Goal: Task Accomplishment & Management: Manage account settings

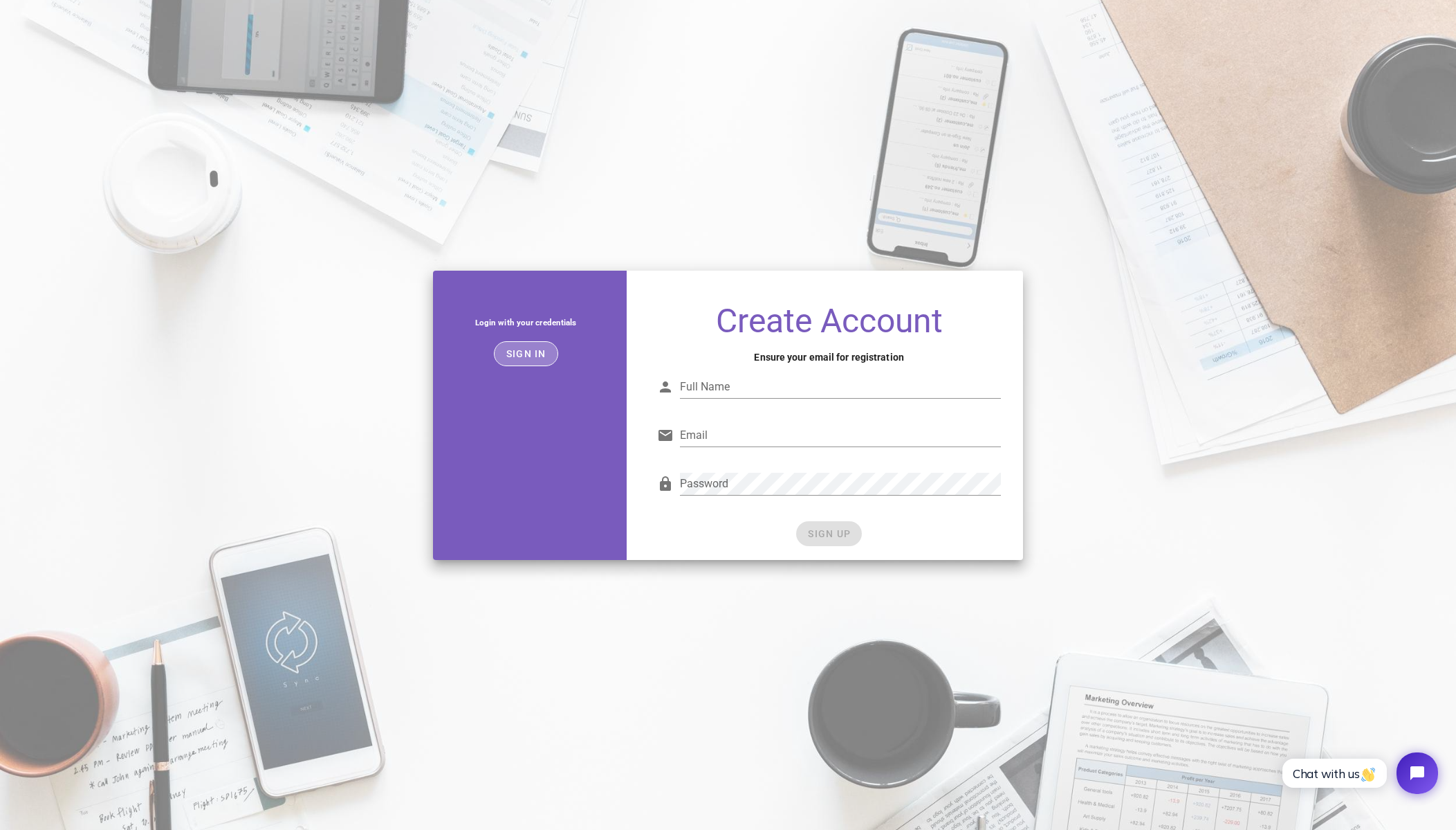
click at [523, 351] on span "Sign in" at bounding box center [526, 354] width 41 height 11
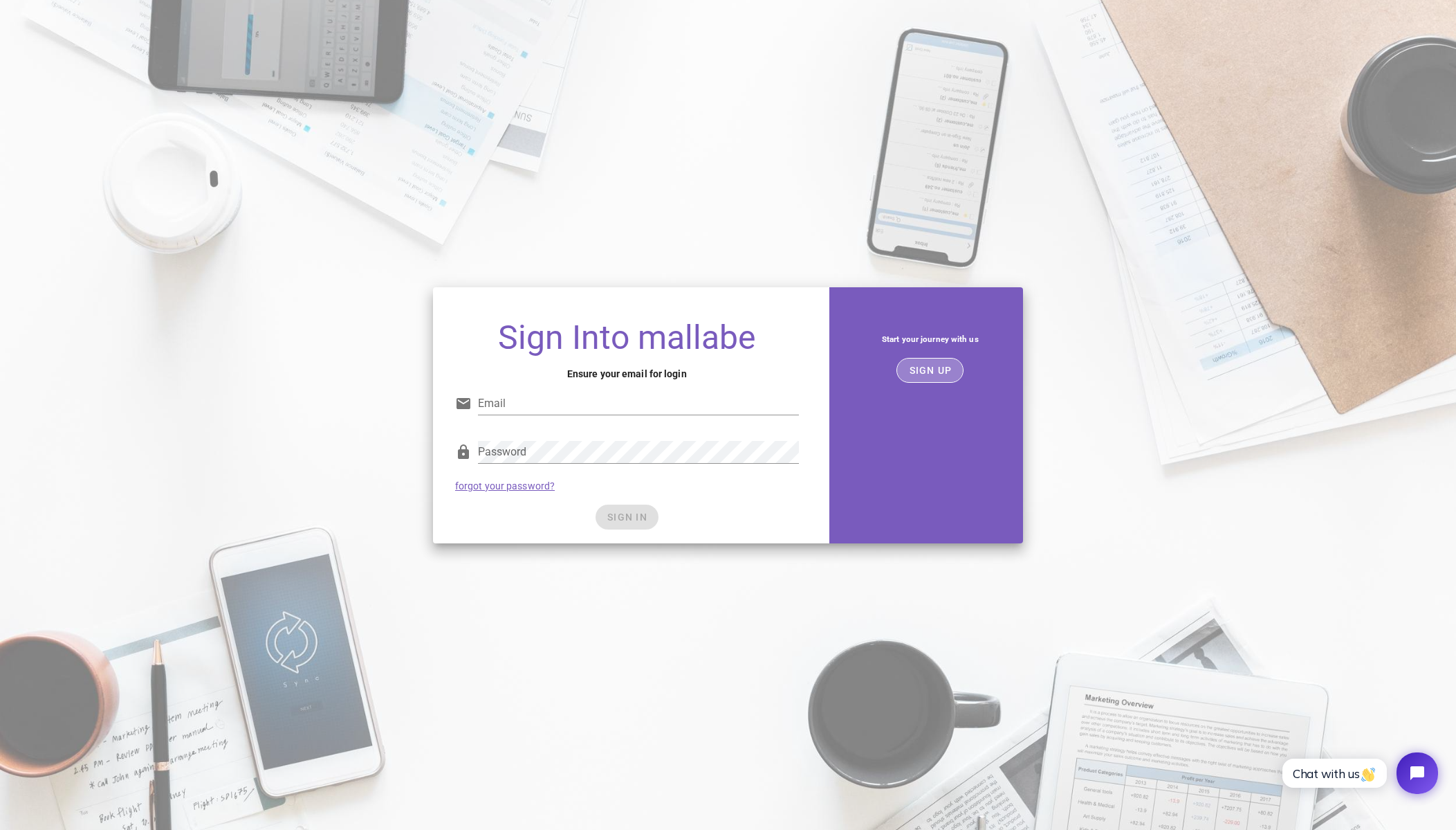
click at [927, 376] on button "SIGN UP" at bounding box center [929, 370] width 67 height 25
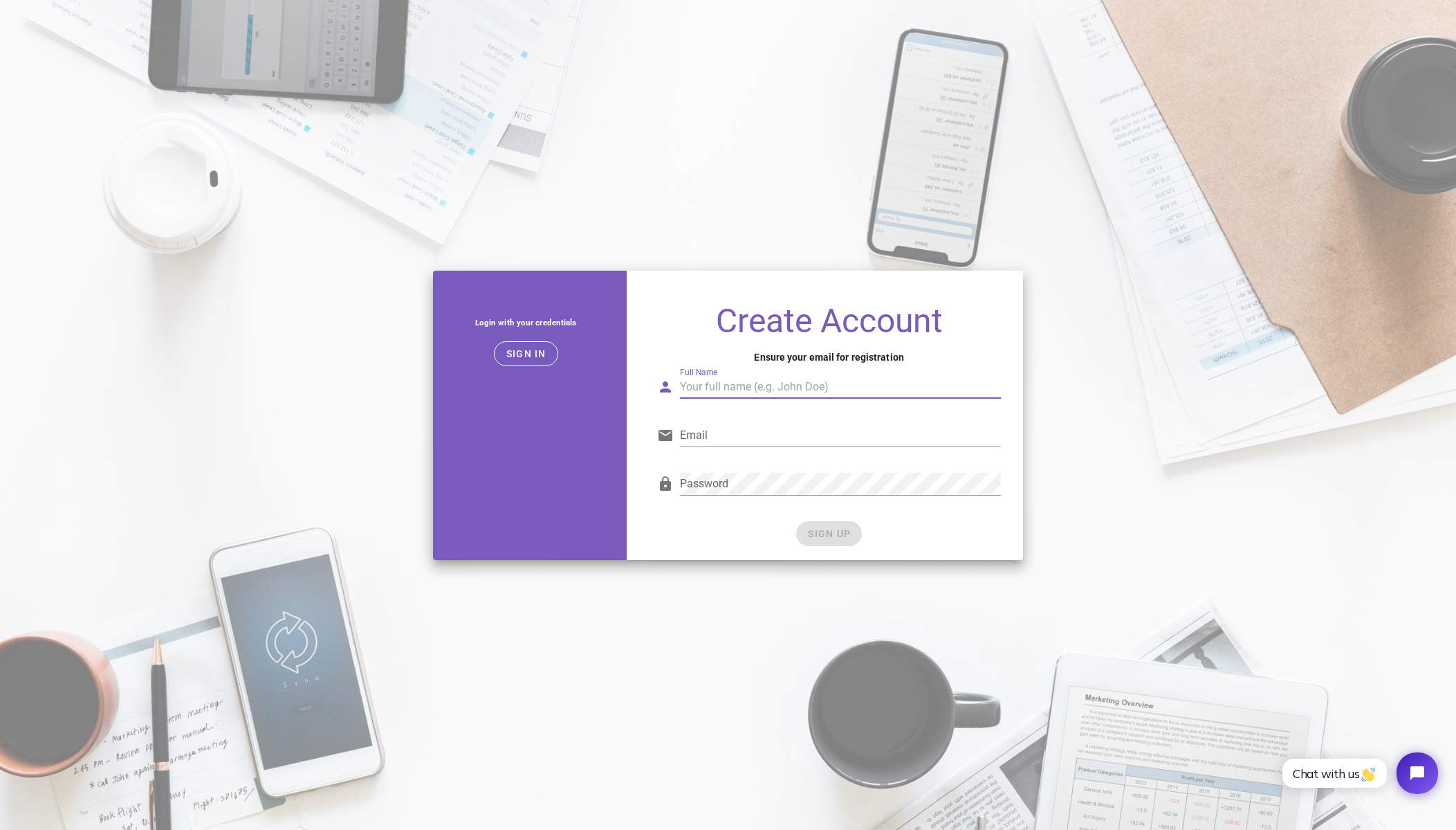
click at [810, 377] on input "Full Name" at bounding box center [841, 387] width 321 height 22
type input "[PERSON_NAME]"
type input "[EMAIL_ADDRESS][DOMAIN_NAME]"
click at [804, 388] on input "[PERSON_NAME]" at bounding box center [841, 387] width 321 height 22
click at [846, 529] on span "SIGN UP" at bounding box center [829, 534] width 43 height 11
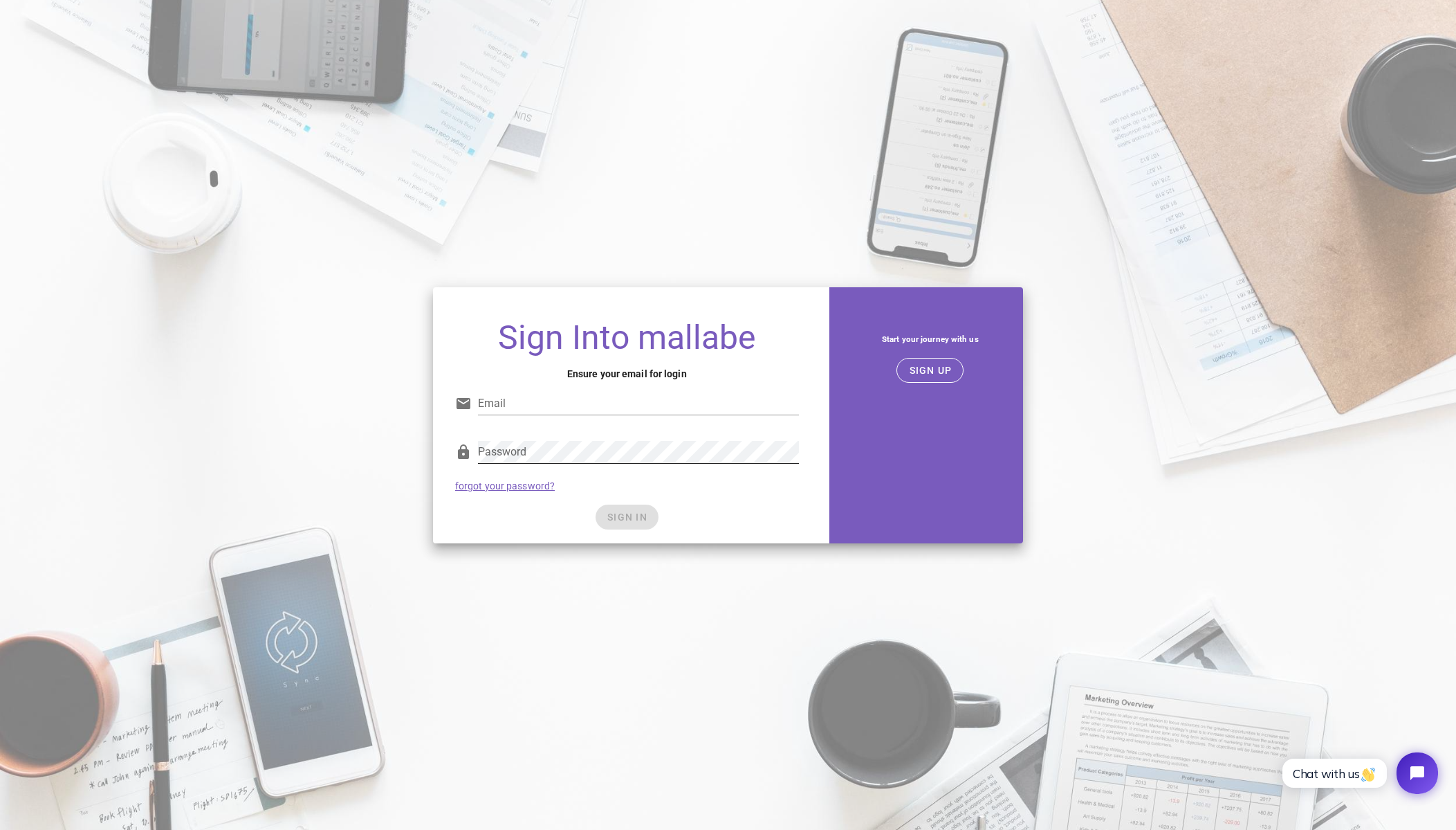
type input "[EMAIL_ADDRESS][DOMAIN_NAME]"
click at [635, 507] on button "SIGN IN" at bounding box center [628, 517] width 63 height 25
click at [642, 518] on span "SIGN IN" at bounding box center [627, 517] width 41 height 11
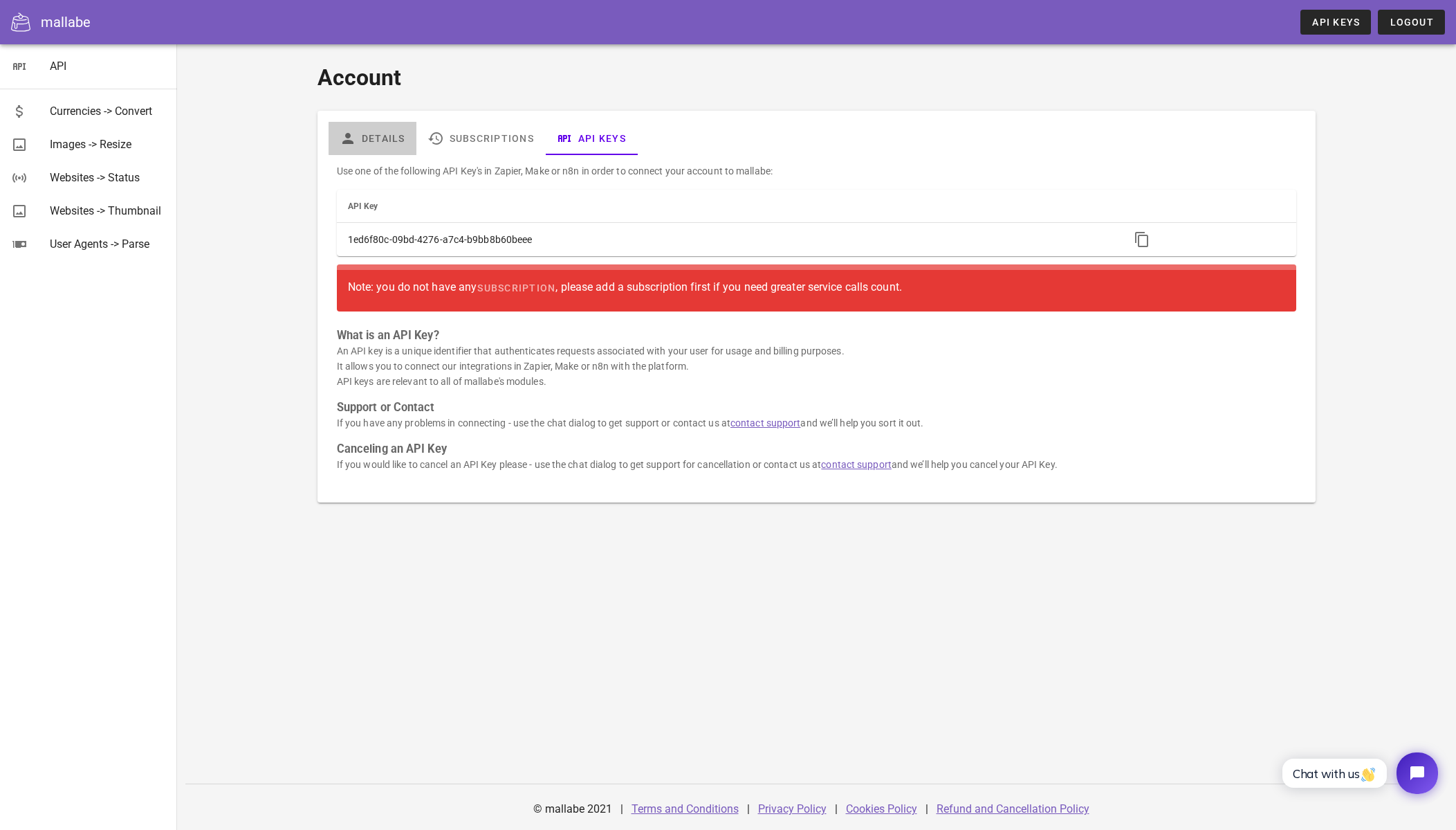
click at [381, 138] on link "Details" at bounding box center [373, 138] width 88 height 33
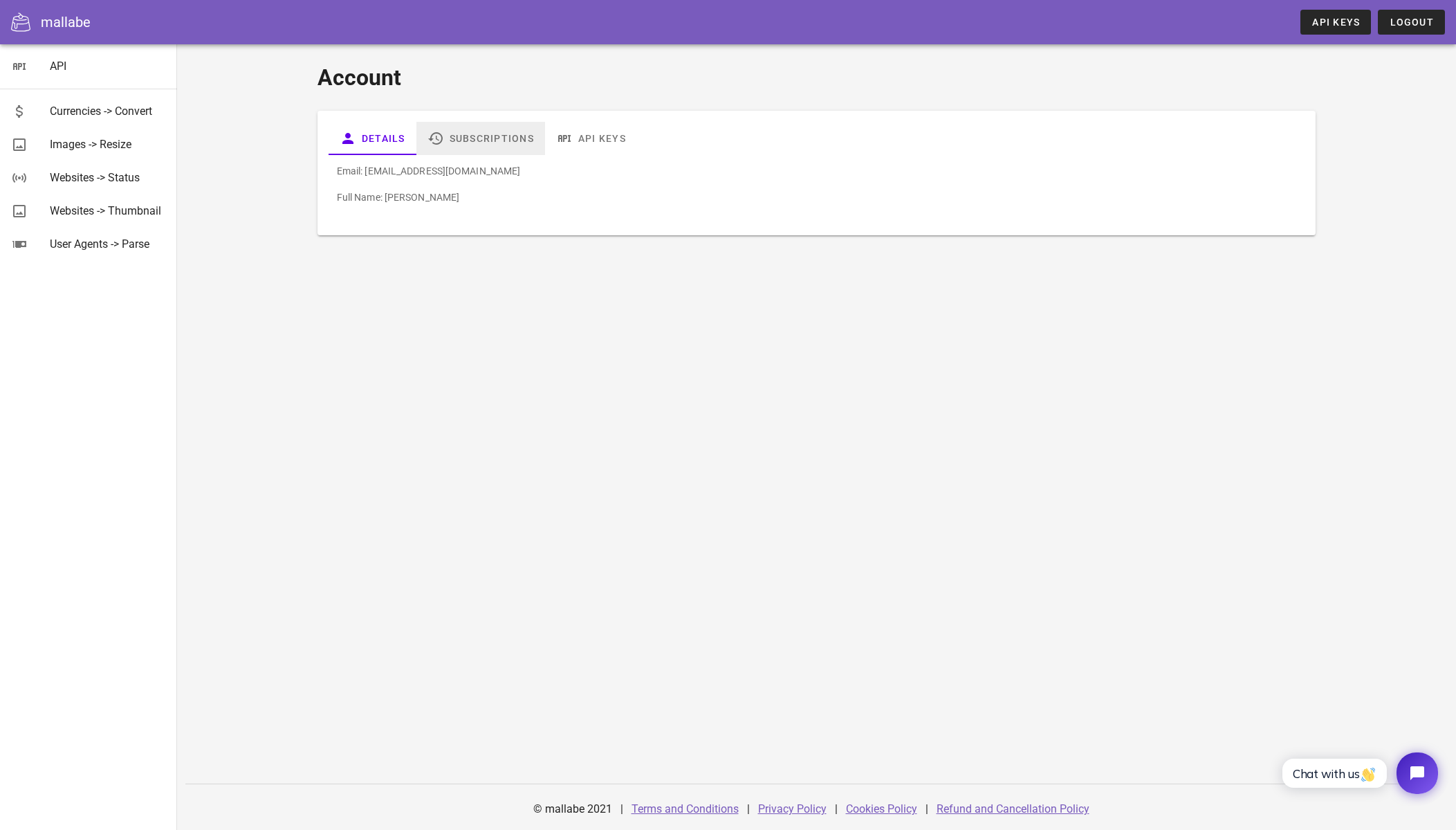
click at [530, 135] on link "Subscriptions" at bounding box center [480, 138] width 129 height 33
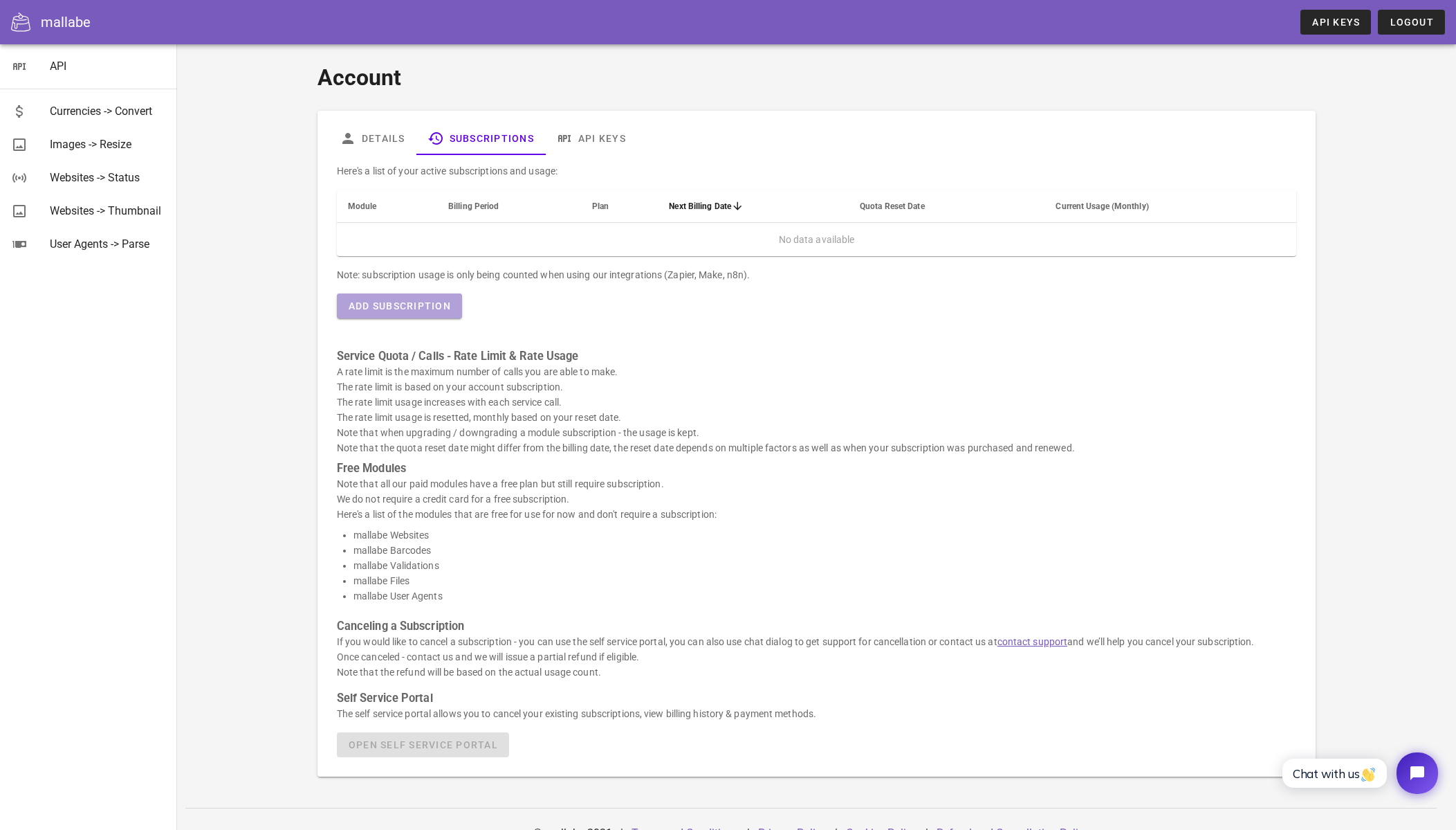
click at [423, 315] on button "Add Subscription" at bounding box center [399, 306] width 125 height 25
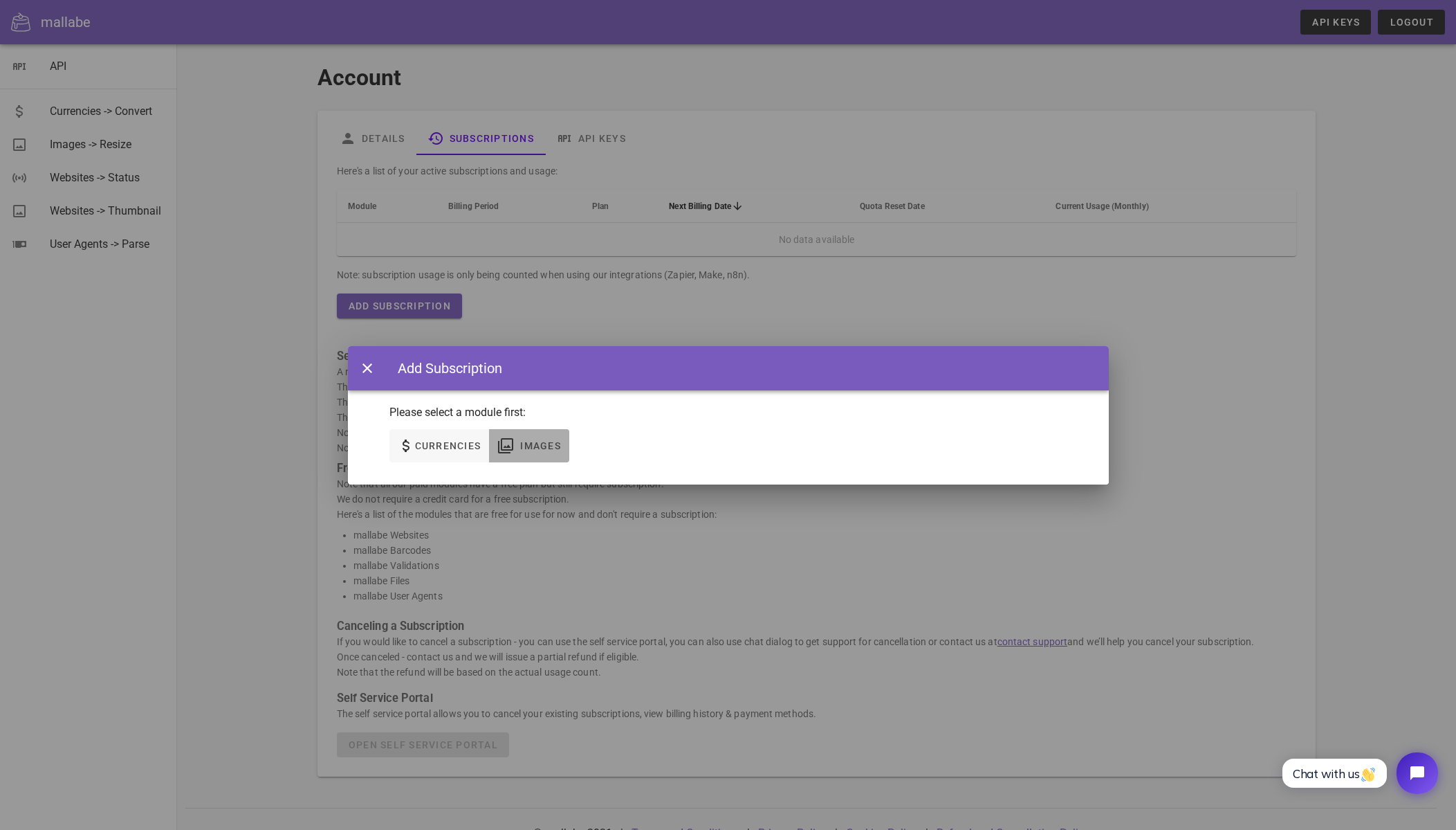
click at [527, 447] on span "Images" at bounding box center [540, 445] width 42 height 11
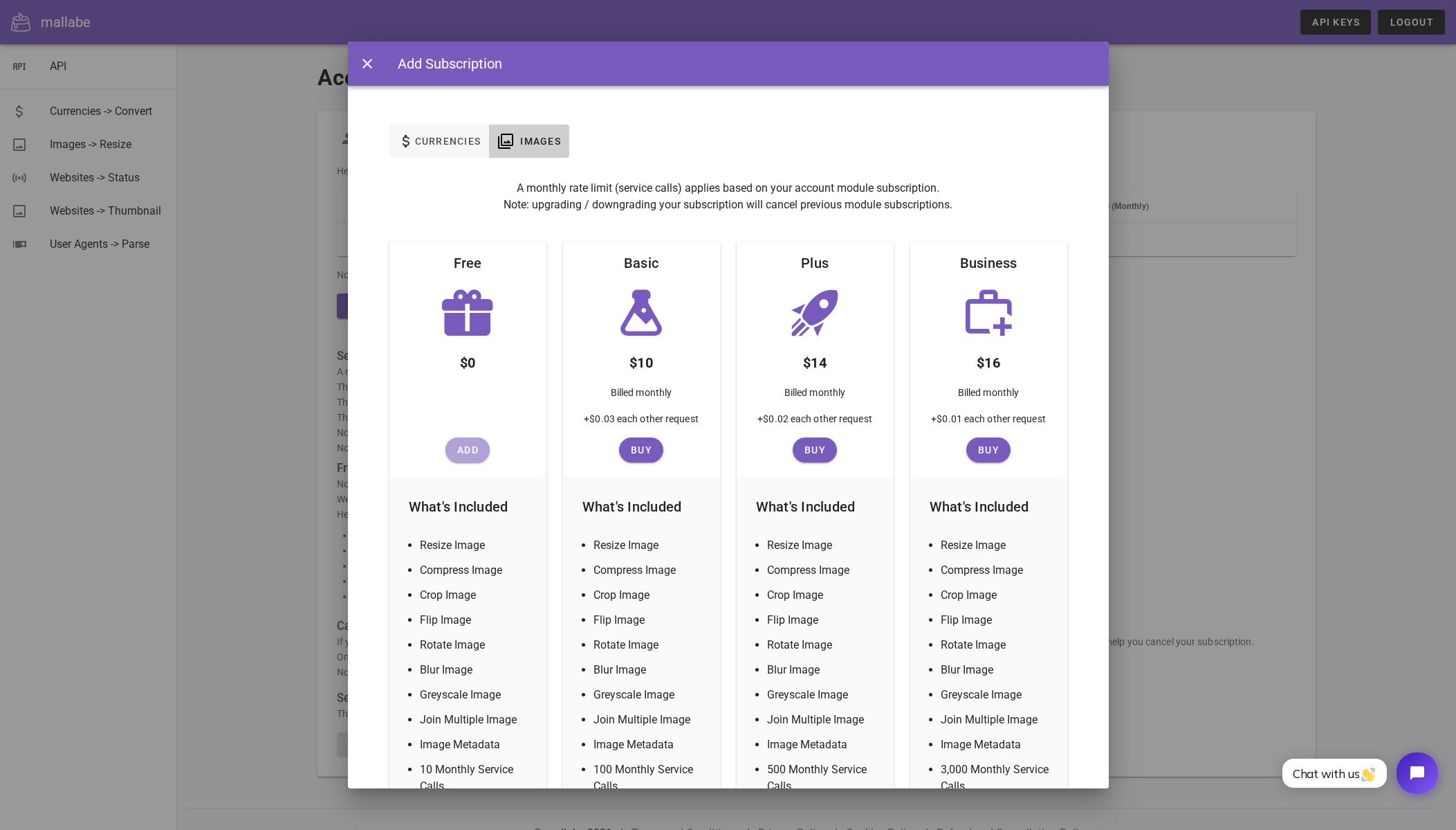
click at [469, 448] on span "Add" at bounding box center [467, 449] width 33 height 11
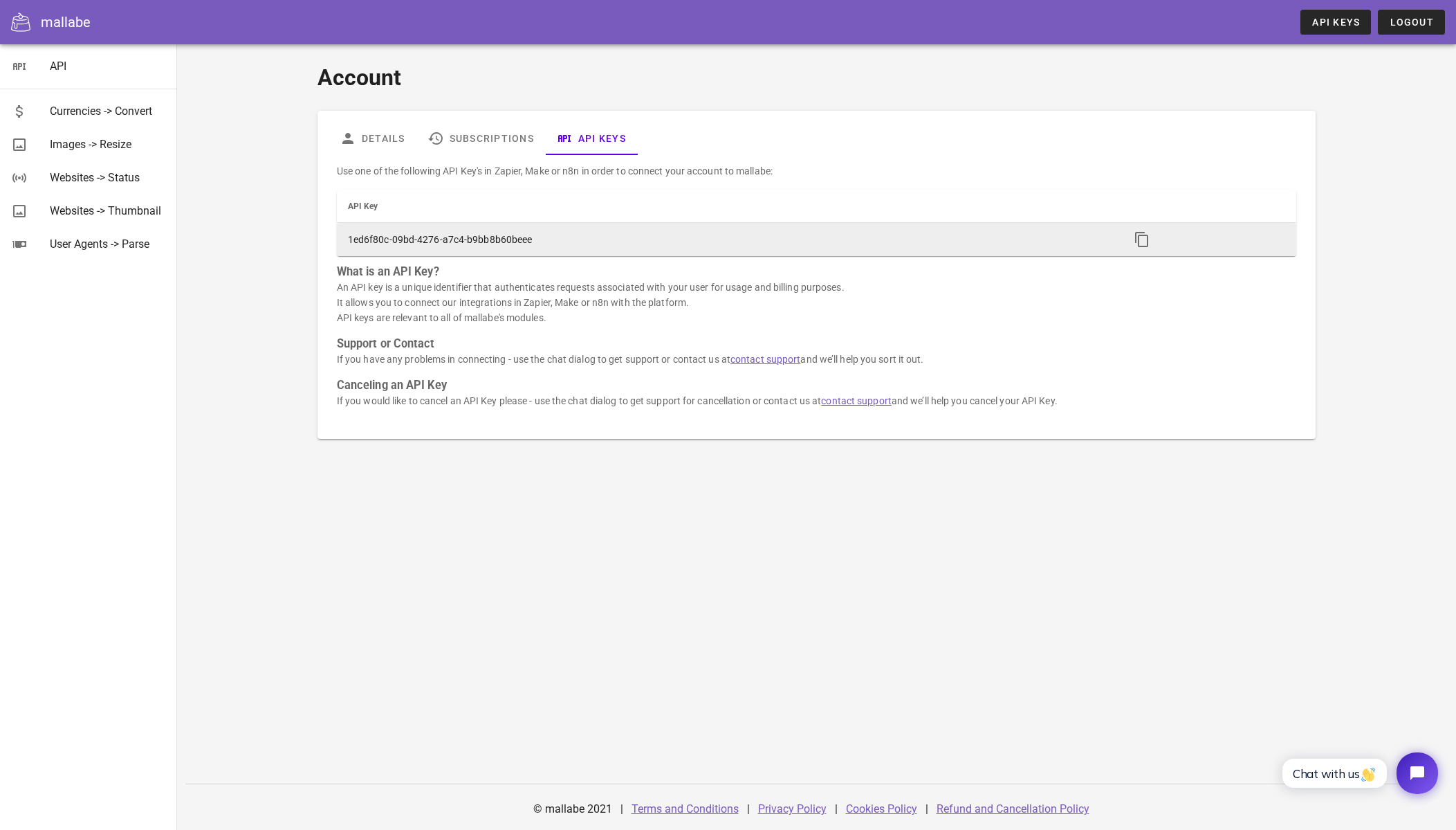
click at [1142, 252] on td at bounding box center [1207, 239] width 178 height 33
click at [1144, 234] on icon "button" at bounding box center [1143, 239] width 17 height 17
click at [1144, 235] on icon "button" at bounding box center [1143, 239] width 17 height 17
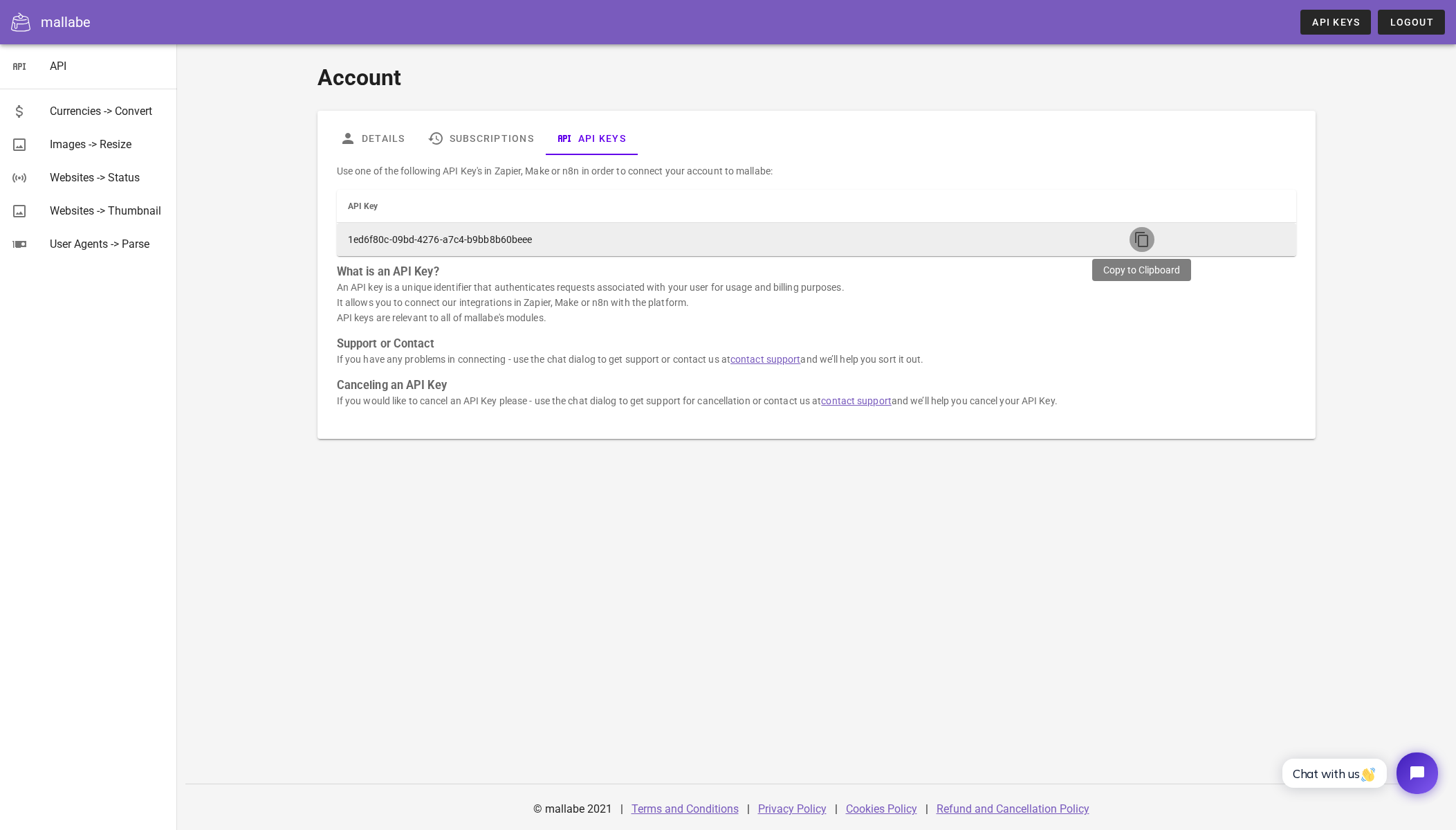
click at [1144, 235] on icon "button" at bounding box center [1143, 239] width 17 height 17
click at [1143, 235] on icon "button" at bounding box center [1143, 239] width 17 height 17
